Goal: Communication & Community: Ask a question

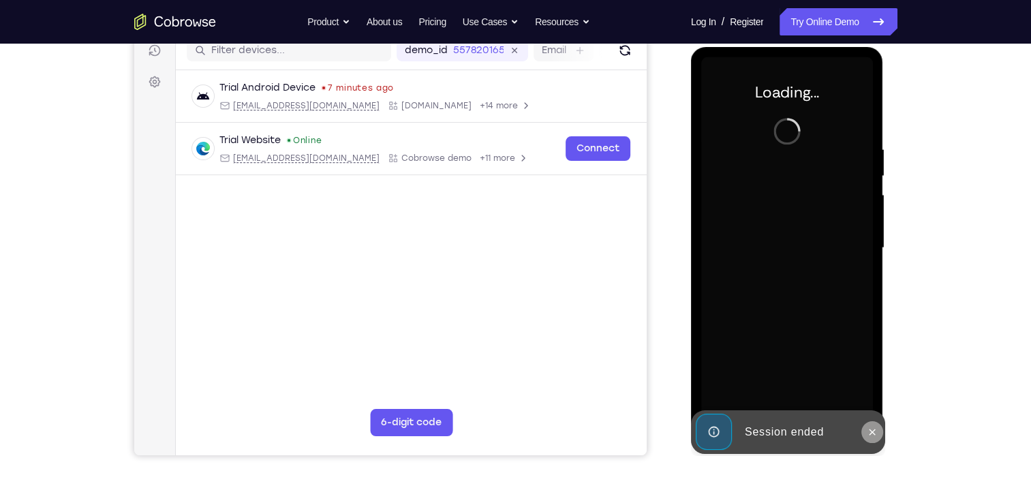
click at [869, 433] on icon at bounding box center [872, 431] width 11 height 11
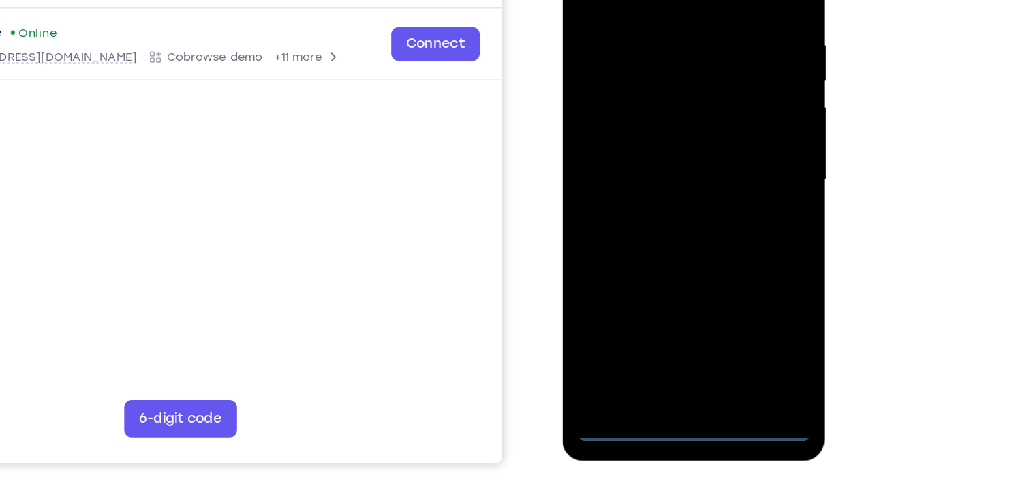
scroll to position [178, 0]
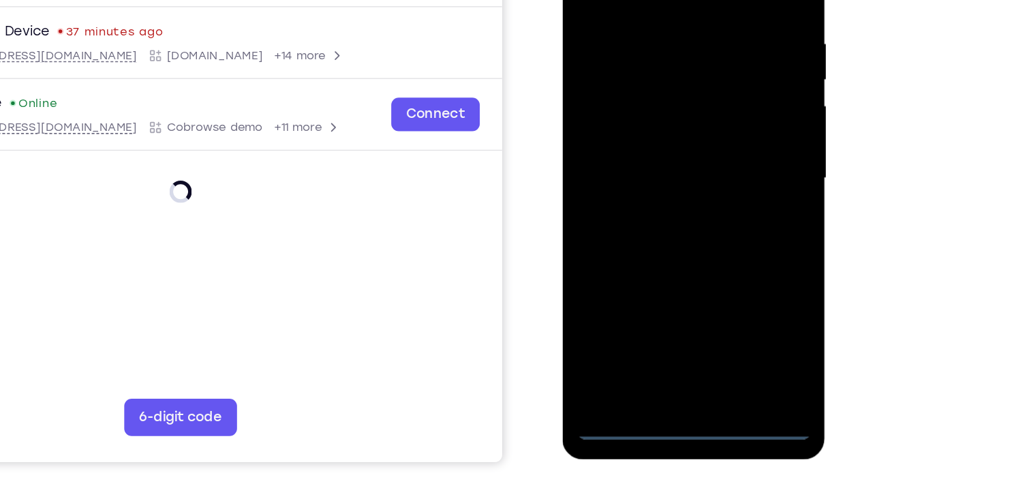
click at [650, 279] on div at bounding box center [658, 106] width 172 height 382
click at [662, 281] on div at bounding box center [658, 106] width 172 height 382
click at [659, 282] on div at bounding box center [658, 106] width 172 height 382
click at [713, 217] on div at bounding box center [658, 106] width 172 height 382
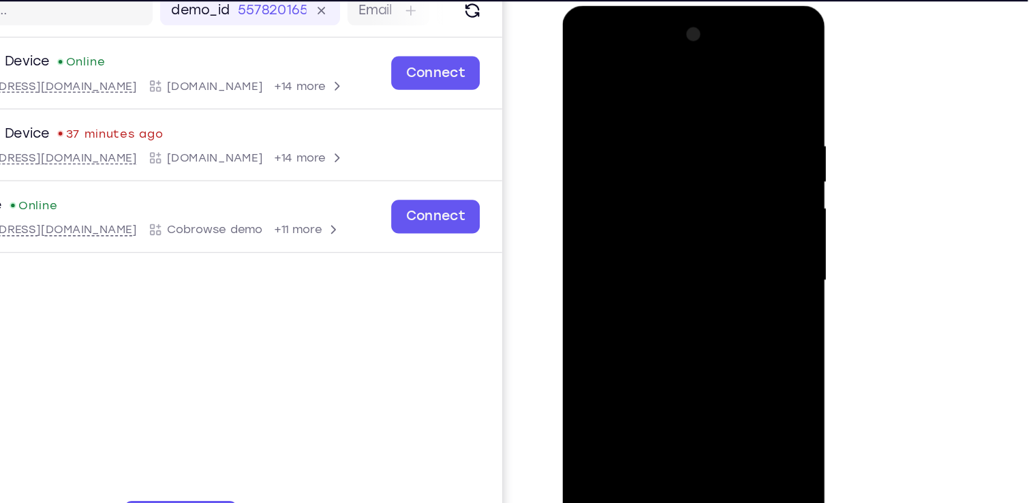
click at [584, 42] on div at bounding box center [658, 207] width 172 height 382
click at [719, 189] on div at bounding box center [658, 207] width 172 height 382
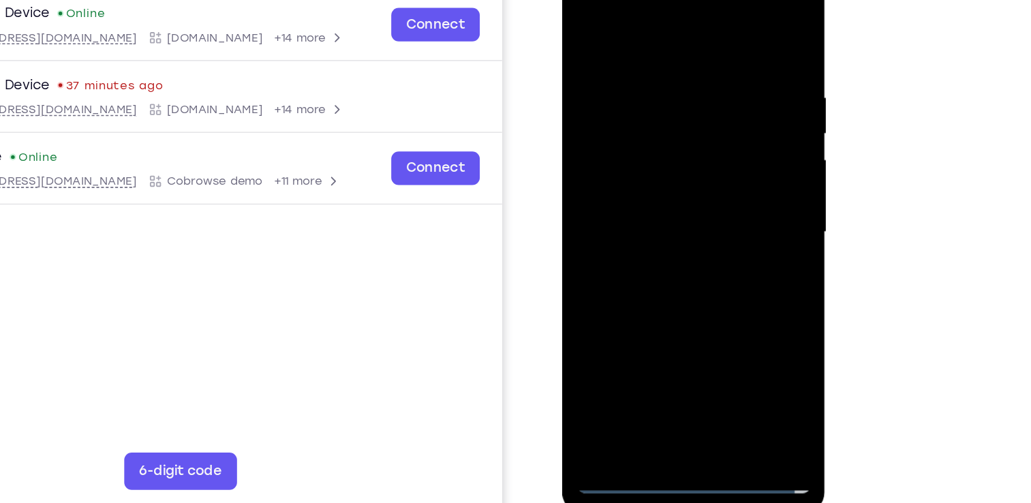
click at [647, 183] on div at bounding box center [658, 159] width 172 height 382
click at [651, 151] on div at bounding box center [658, 159] width 172 height 382
click at [628, 129] on div at bounding box center [658, 159] width 172 height 382
click at [633, 153] on div at bounding box center [658, 159] width 172 height 382
click at [653, 200] on div at bounding box center [658, 159] width 172 height 382
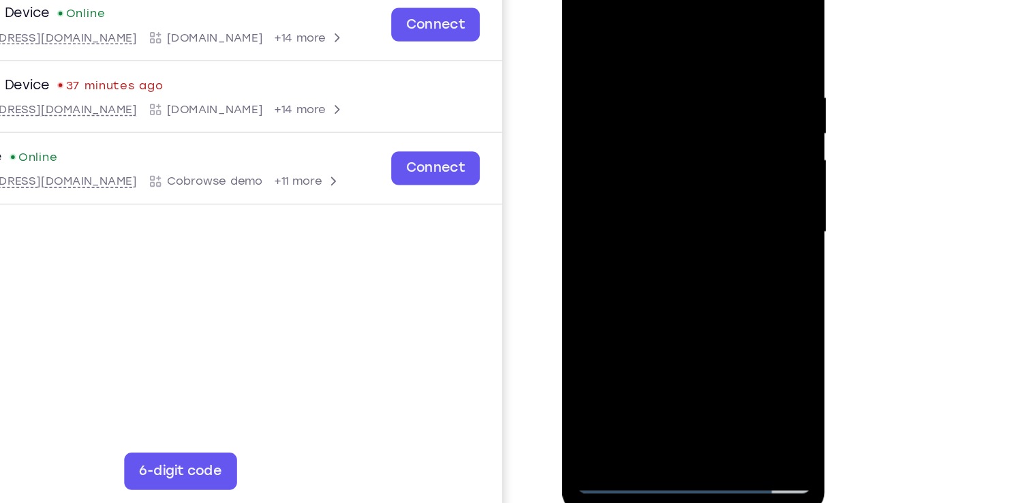
click at [664, 196] on div at bounding box center [658, 159] width 172 height 382
click at [656, 200] on div at bounding box center [658, 159] width 172 height 382
click at [662, 200] on div at bounding box center [658, 159] width 172 height 382
click at [655, 203] on div at bounding box center [658, 159] width 172 height 382
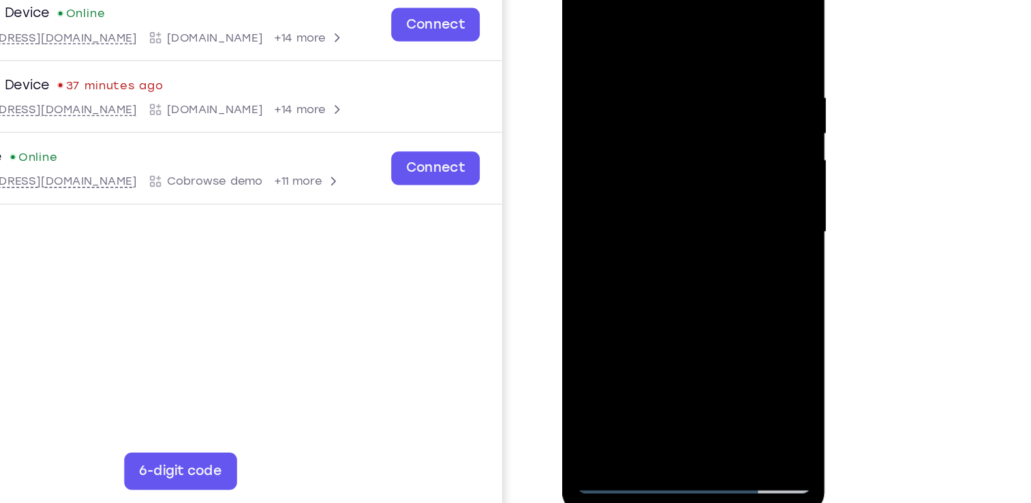
drag, startPoint x: 652, startPoint y: 25, endPoint x: 651, endPoint y: -29, distance: 53.1
click at [651, 0] on div at bounding box center [658, 159] width 172 height 382
click at [660, 197] on div at bounding box center [658, 159] width 172 height 382
click at [662, 221] on div at bounding box center [658, 159] width 172 height 382
click at [658, 95] on div at bounding box center [658, 159] width 172 height 382
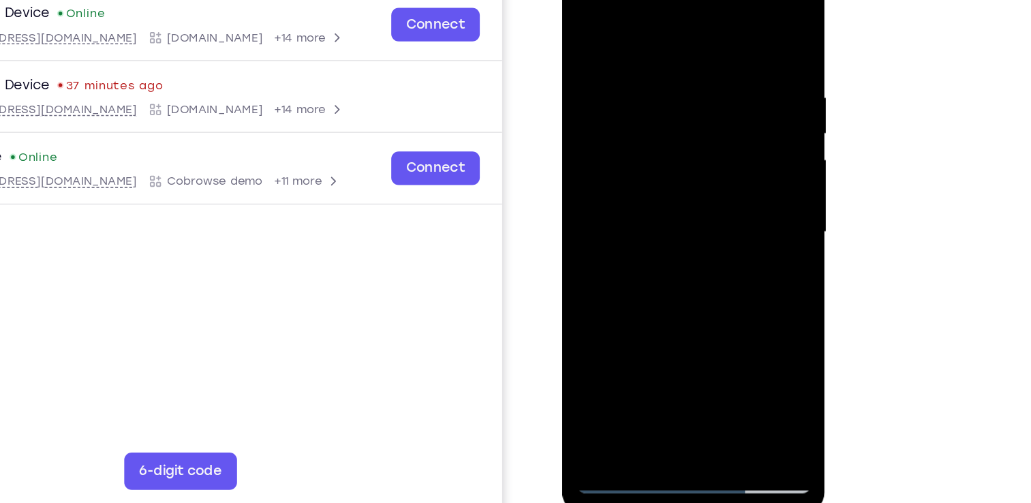
click at [657, 121] on div at bounding box center [658, 159] width 172 height 382
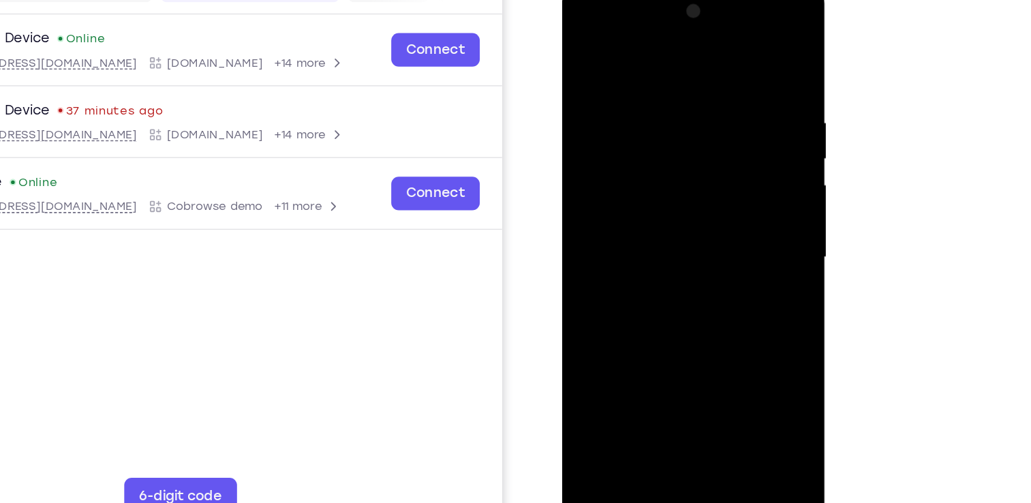
click at [657, 128] on div at bounding box center [658, 185] width 172 height 382
click at [644, 125] on div at bounding box center [658, 185] width 172 height 382
click at [645, 134] on div at bounding box center [658, 185] width 172 height 382
click at [650, 153] on div at bounding box center [658, 185] width 172 height 382
click at [669, 222] on div at bounding box center [658, 185] width 172 height 382
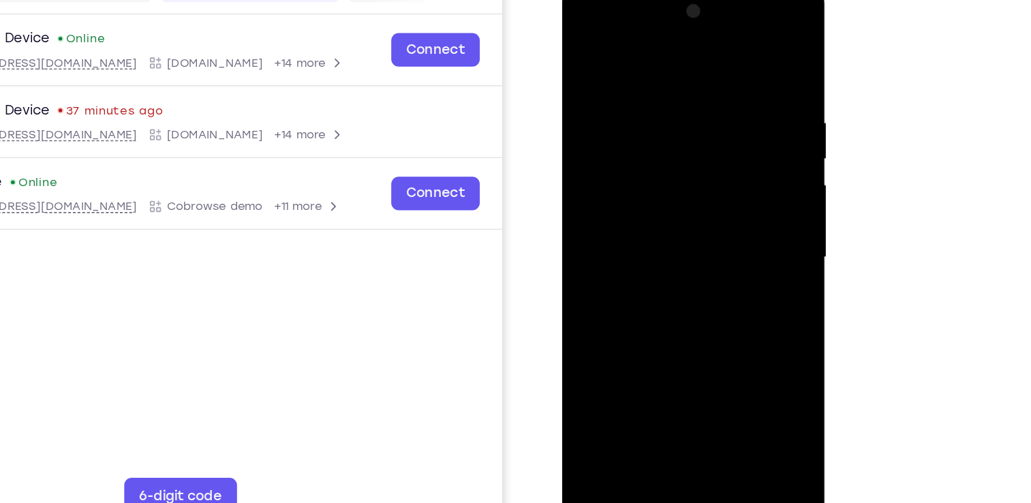
click at [658, 159] on div at bounding box center [658, 185] width 172 height 382
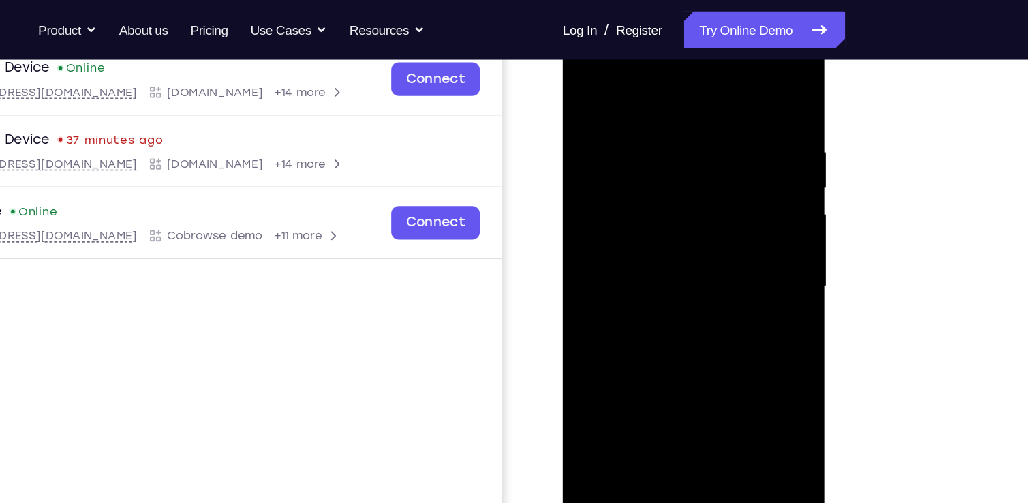
scroll to position [208, 0]
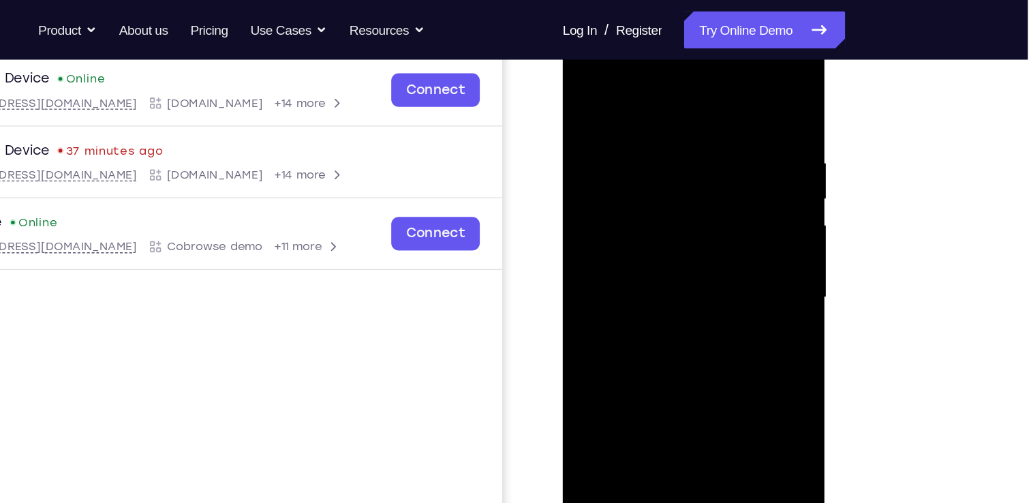
drag, startPoint x: 651, startPoint y: 120, endPoint x: 667, endPoint y: 339, distance: 220.0
click at [667, 339] on div at bounding box center [658, 224] width 172 height 382
drag, startPoint x: 644, startPoint y: 149, endPoint x: 651, endPoint y: 399, distance: 250.1
click at [651, 399] on div at bounding box center [658, 224] width 172 height 382
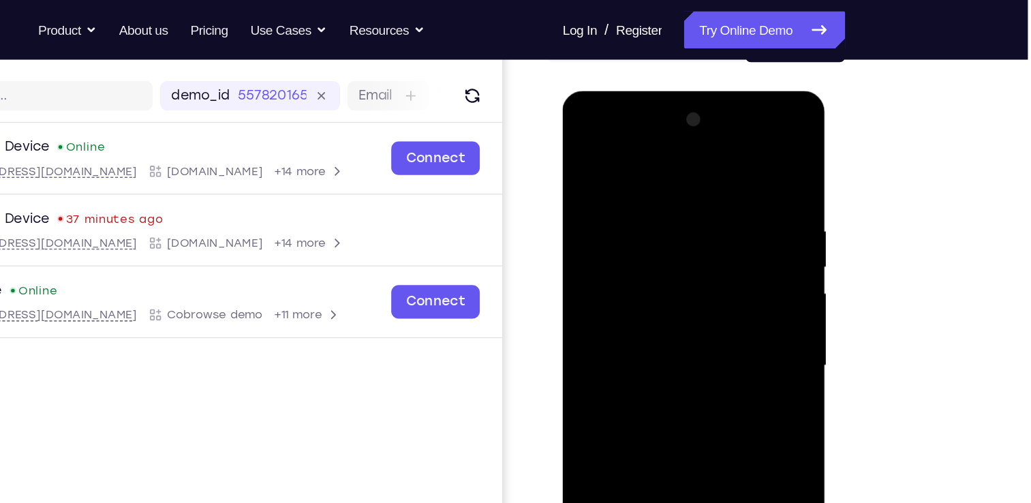
scroll to position [154, 0]
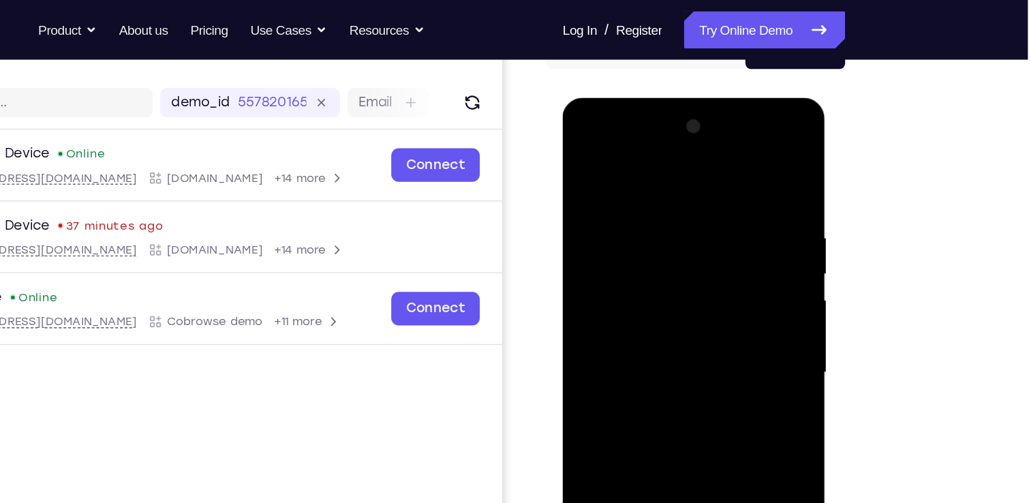
drag, startPoint x: 650, startPoint y: 183, endPoint x: 672, endPoint y: 401, distance: 218.5
click at [672, 401] on div at bounding box center [658, 299] width 172 height 382
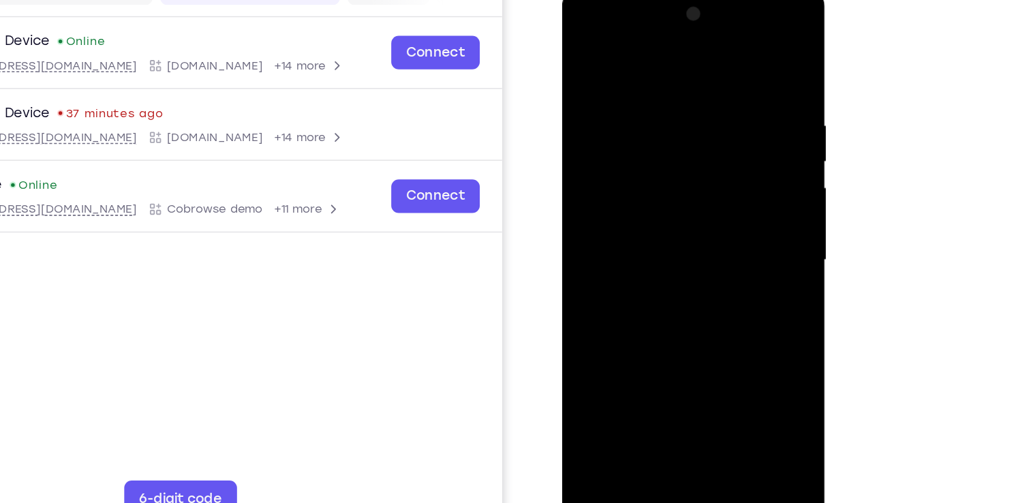
click at [644, 119] on div at bounding box center [658, 187] width 172 height 382
click at [647, 144] on div at bounding box center [658, 187] width 172 height 382
click at [663, 126] on div at bounding box center [658, 187] width 172 height 382
click at [668, 153] on div at bounding box center [658, 187] width 172 height 382
click at [726, 69] on div at bounding box center [658, 187] width 172 height 382
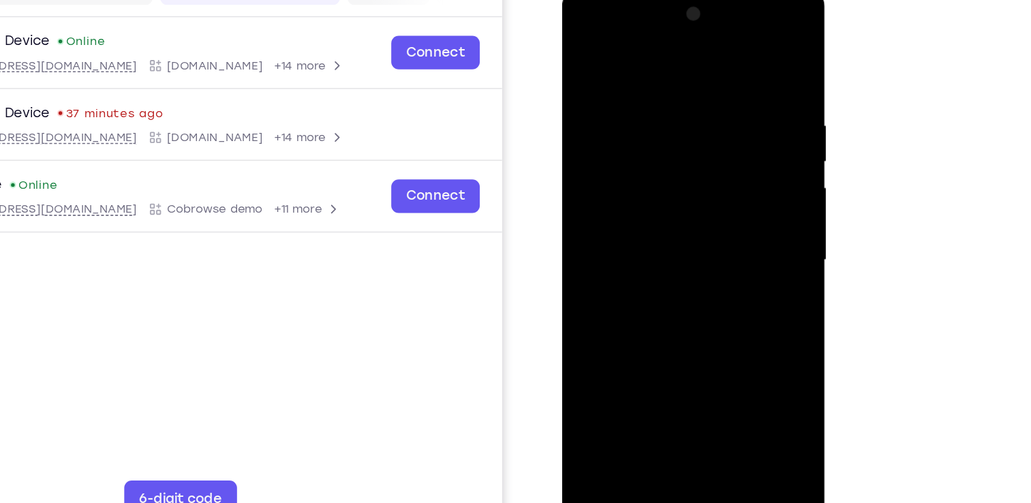
click at [724, 77] on div at bounding box center [658, 187] width 172 height 382
click at [697, 57] on div at bounding box center [658, 187] width 172 height 382
click at [728, 339] on div at bounding box center [658, 187] width 172 height 382
click at [728, 54] on div at bounding box center [658, 187] width 172 height 382
click at [730, 45] on div at bounding box center [658, 187] width 172 height 382
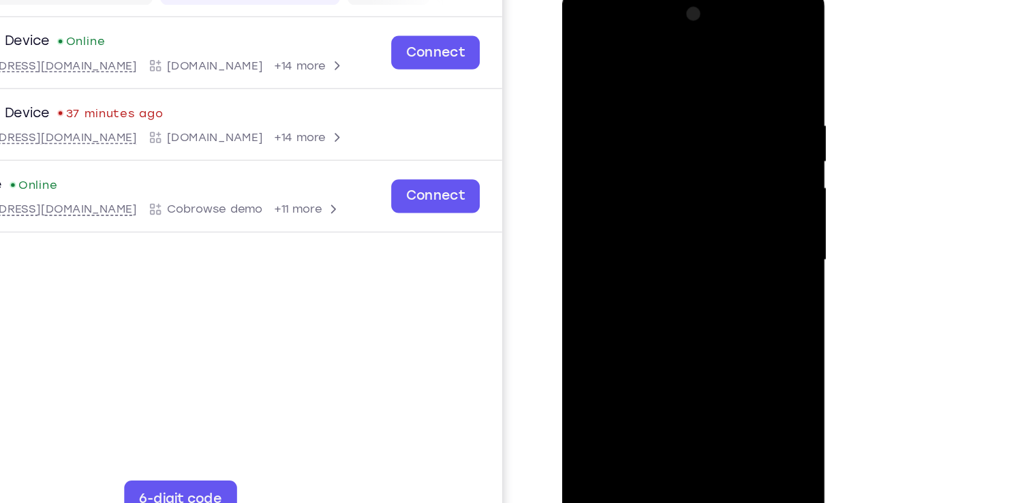
click at [737, 332] on div at bounding box center [658, 187] width 172 height 382
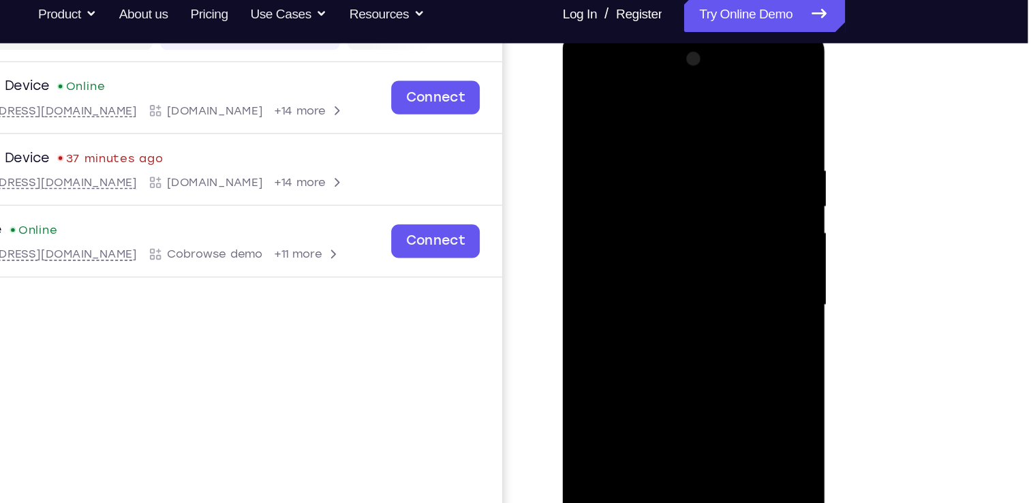
scroll to position [191, 0]
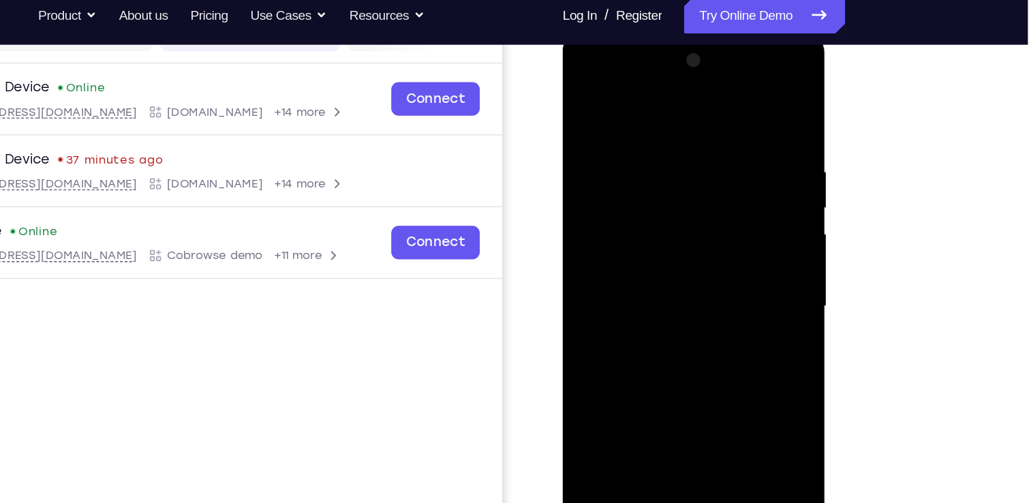
click at [640, 123] on div at bounding box center [658, 233] width 172 height 382
click at [688, 121] on div at bounding box center [658, 233] width 172 height 382
click at [587, 116] on div at bounding box center [658, 233] width 172 height 382
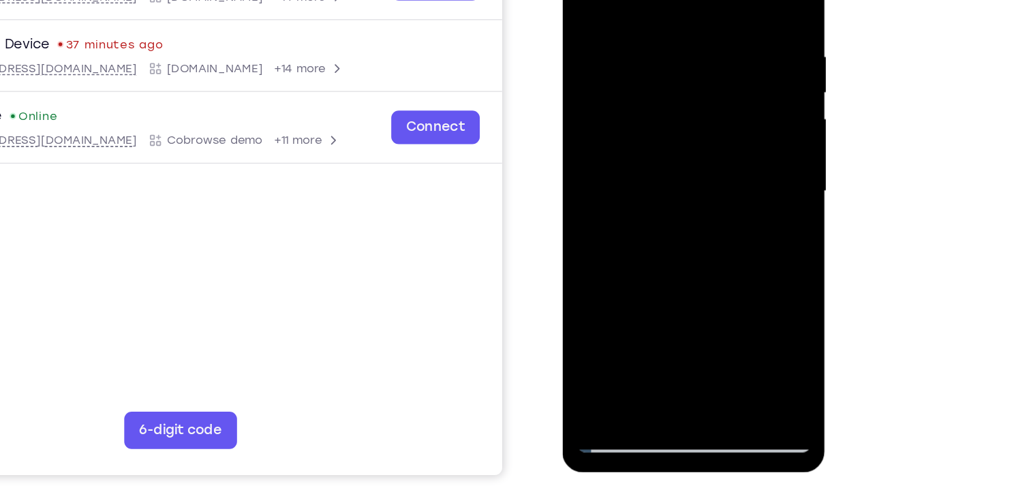
click at [594, 278] on div at bounding box center [658, 118] width 172 height 382
click at [691, 275] on div at bounding box center [658, 118] width 172 height 382
click at [661, 189] on div at bounding box center [658, 118] width 172 height 382
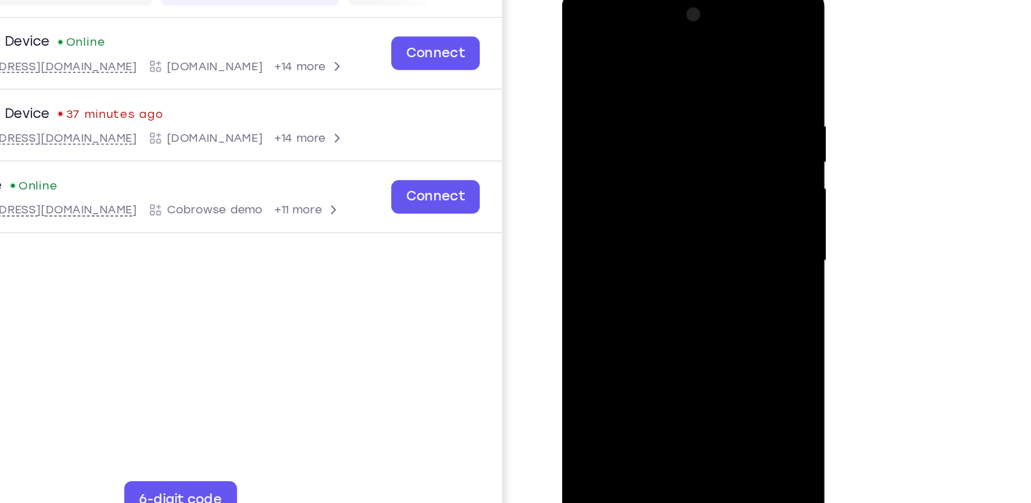
click at [589, 54] on div at bounding box center [658, 188] width 172 height 382
click at [637, 78] on div at bounding box center [658, 188] width 172 height 382
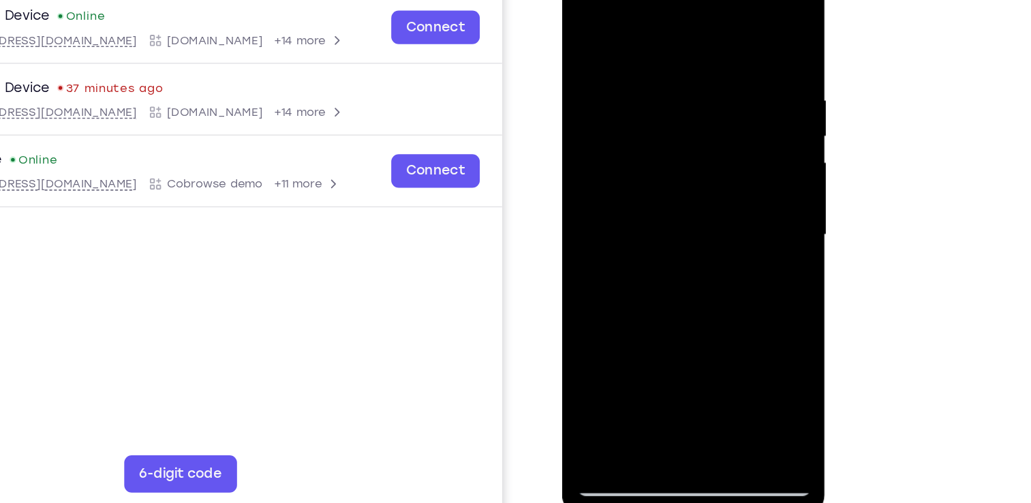
click at [723, 152] on div at bounding box center [658, 162] width 172 height 382
click at [728, 150] on div at bounding box center [658, 162] width 172 height 382
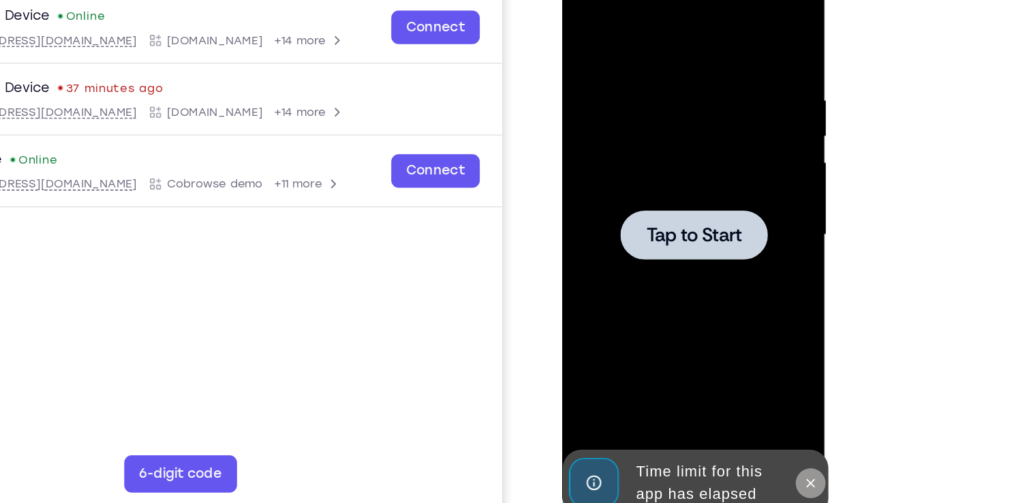
click at [741, 337] on icon at bounding box center [743, 342] width 11 height 11
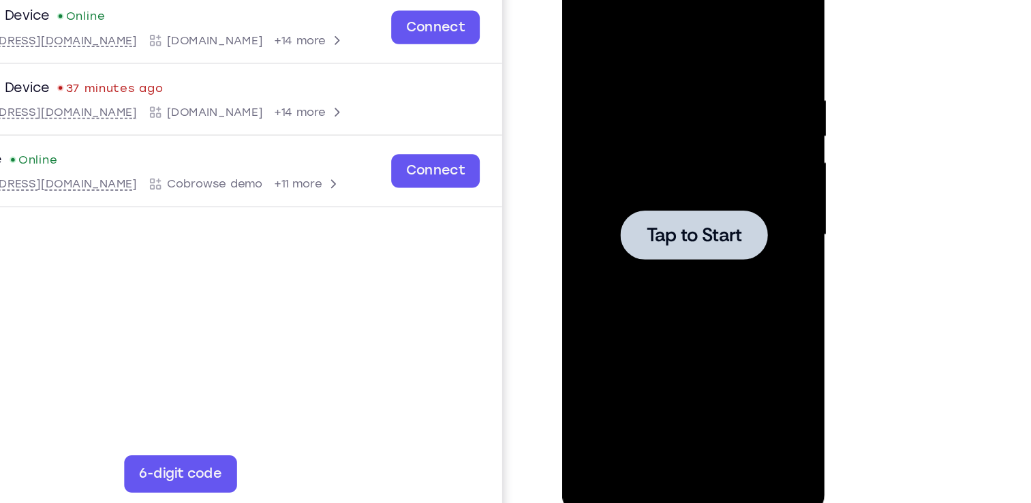
click at [664, 170] on div at bounding box center [658, 161] width 108 height 36
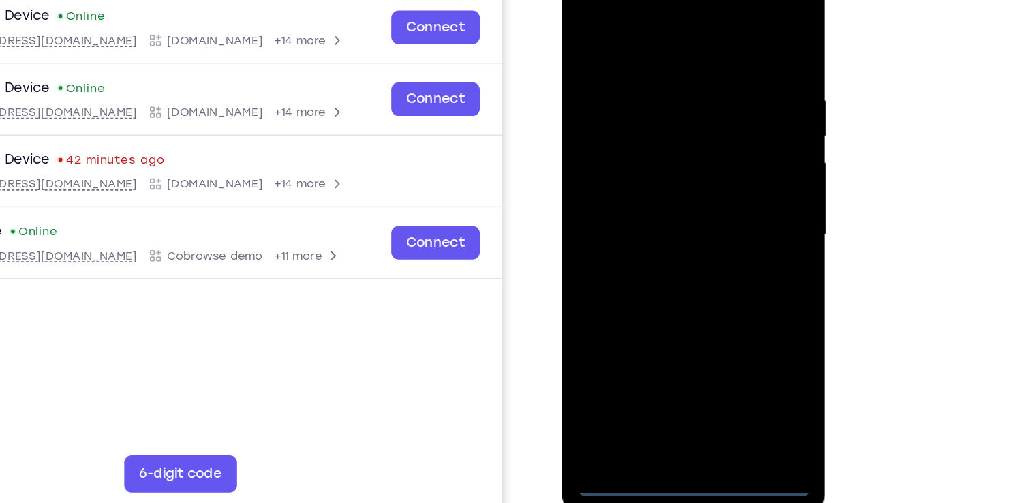
click at [664, 341] on div at bounding box center [658, 162] width 172 height 382
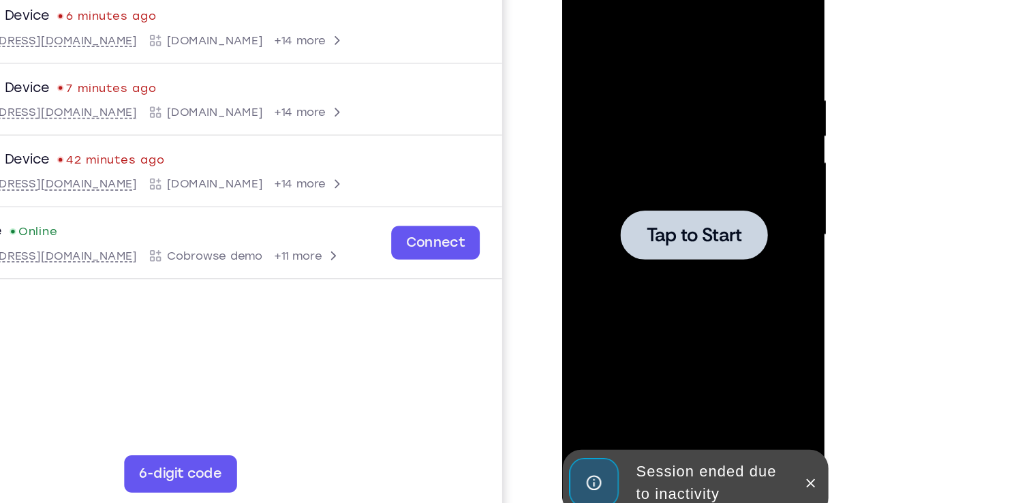
click at [638, 170] on div at bounding box center [658, 161] width 108 height 36
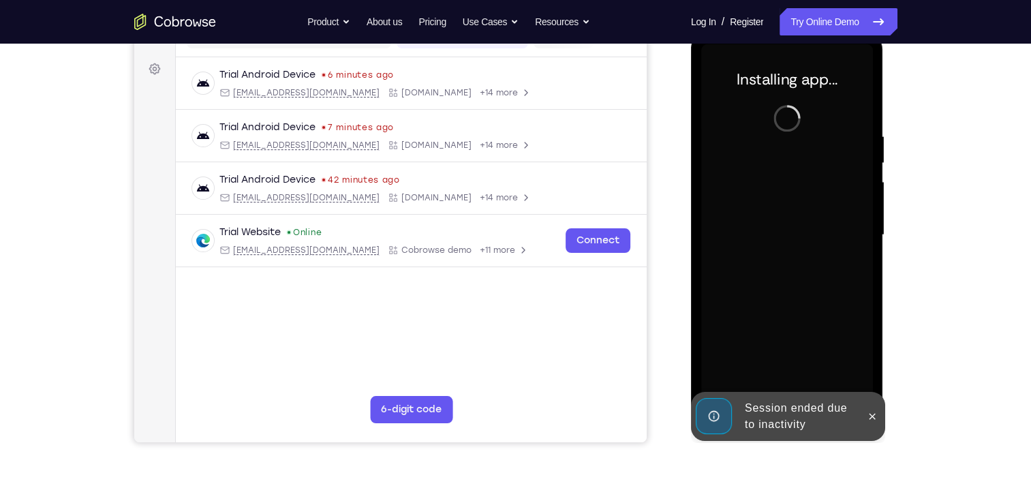
drag, startPoint x: 946, startPoint y: 234, endPoint x: 952, endPoint y: 289, distance: 55.5
click at [952, 289] on div "Your Support Agent Your Customer Web iOS Android Next Steps We’d be happy to gi…" at bounding box center [515, 301] width 1031 height 899
click at [876, 415] on icon at bounding box center [872, 416] width 11 height 11
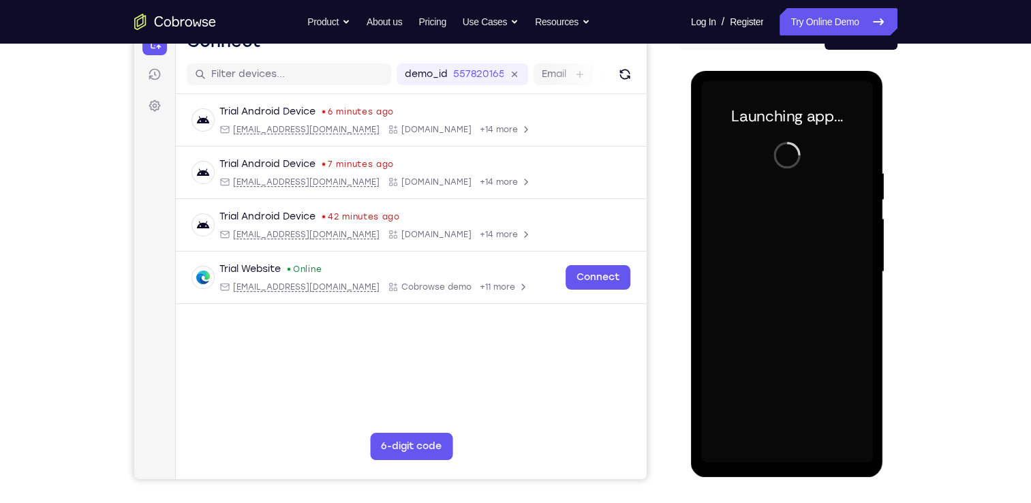
scroll to position [154, 0]
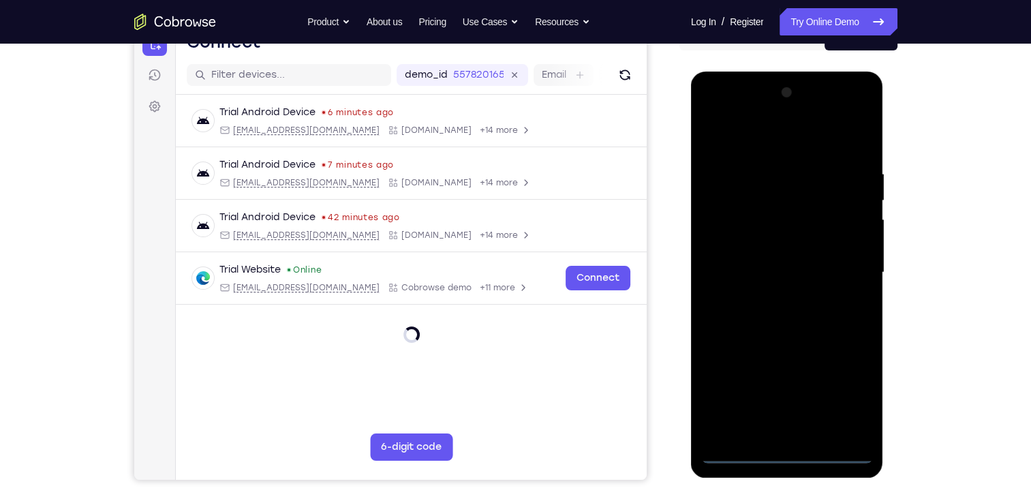
click at [837, 419] on div at bounding box center [787, 273] width 172 height 382
